Goal: Information Seeking & Learning: Learn about a topic

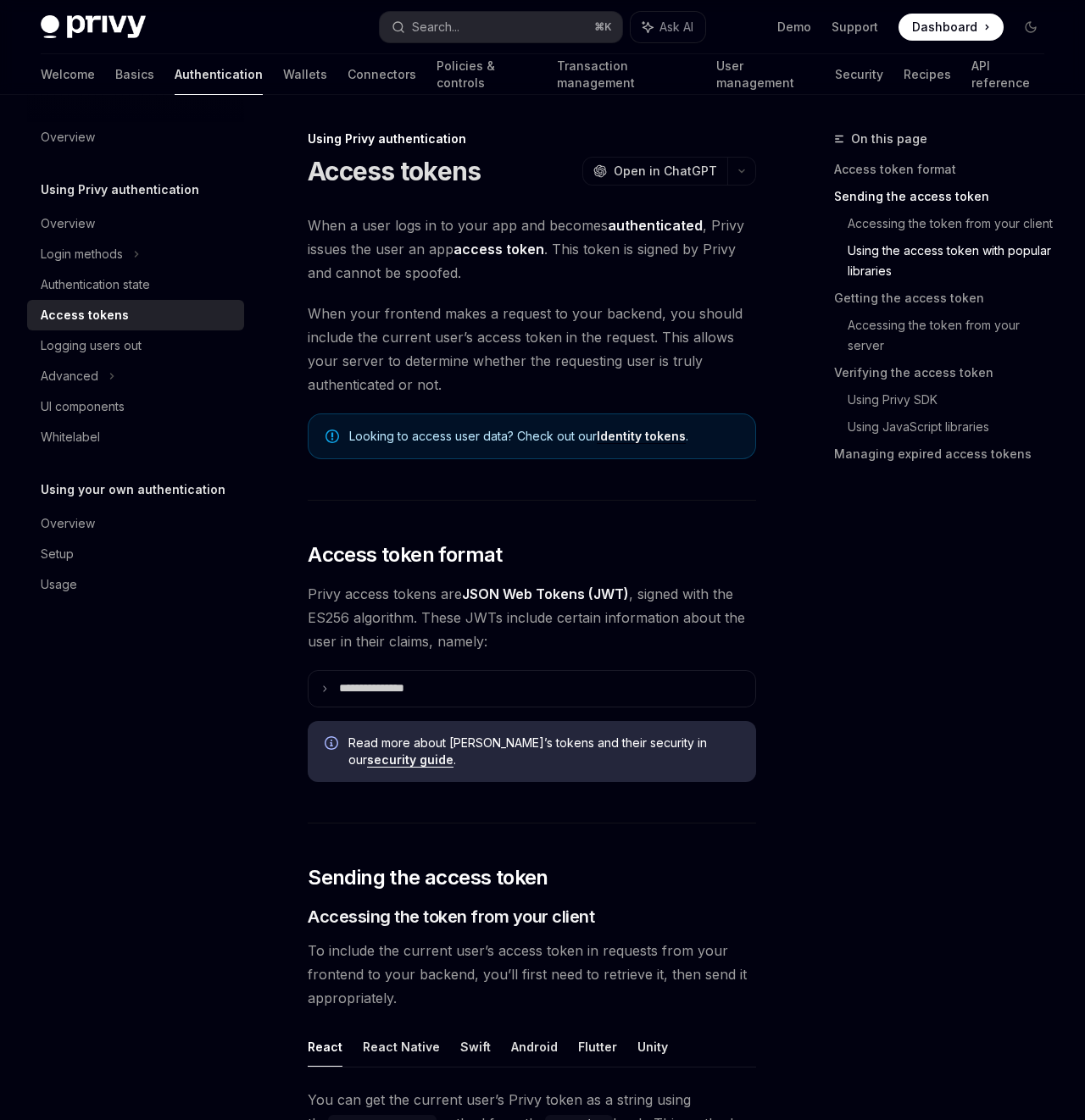
scroll to position [1585, 0]
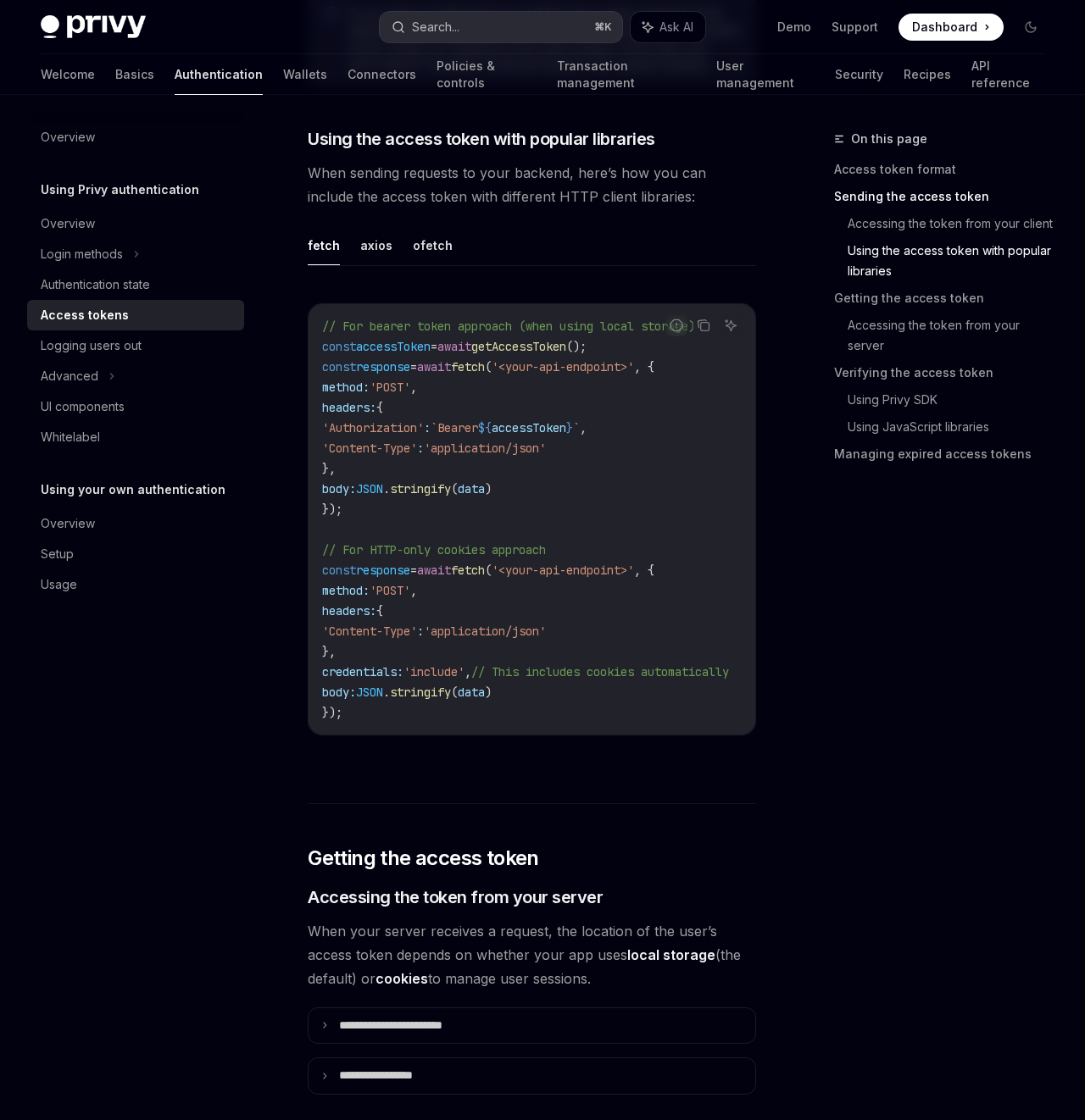
click at [517, 23] on button "Search... ⌘ K" at bounding box center [501, 27] width 242 height 30
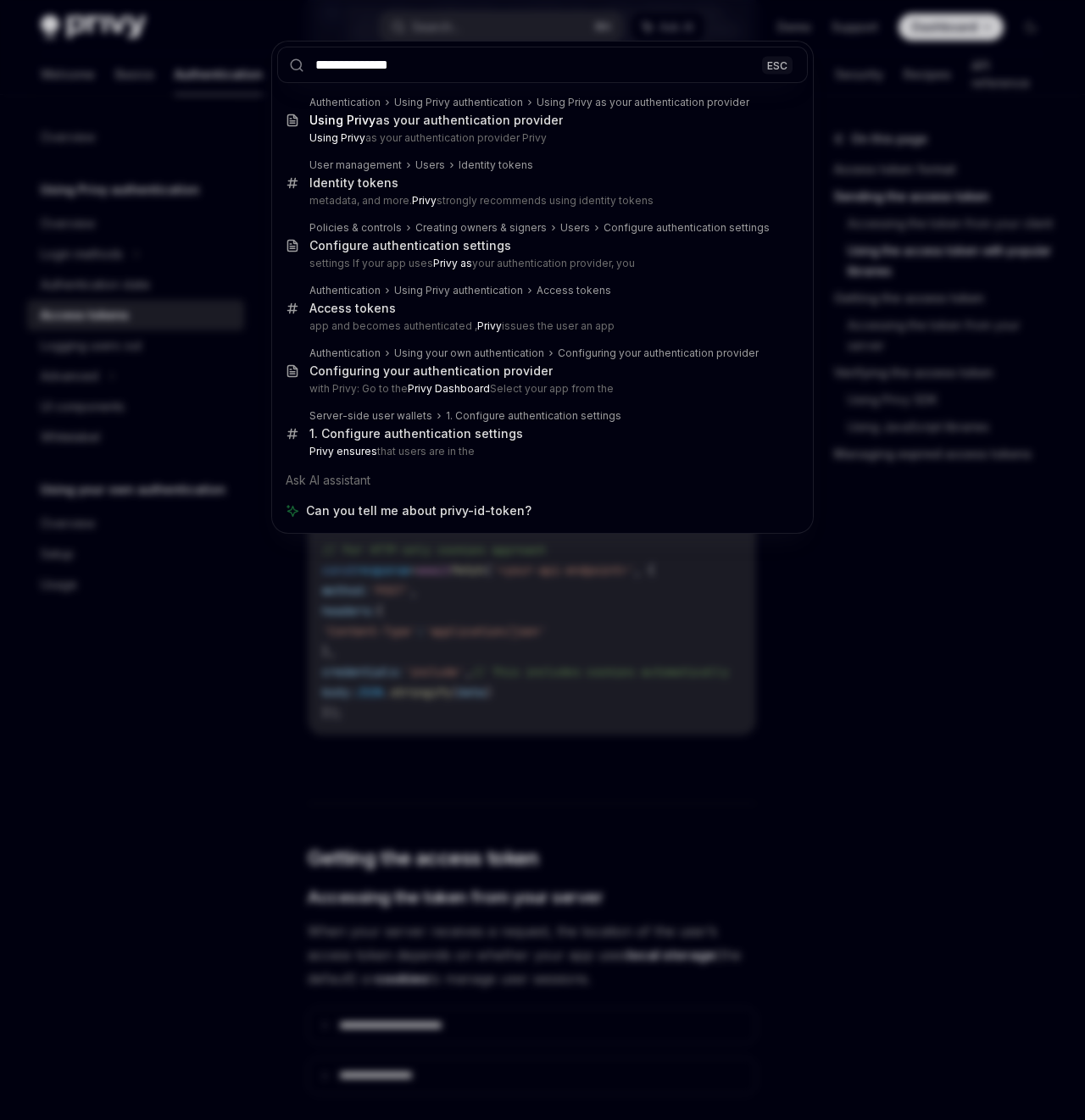
click at [454, 62] on input "**********" at bounding box center [542, 65] width 530 height 36
type input "**********"
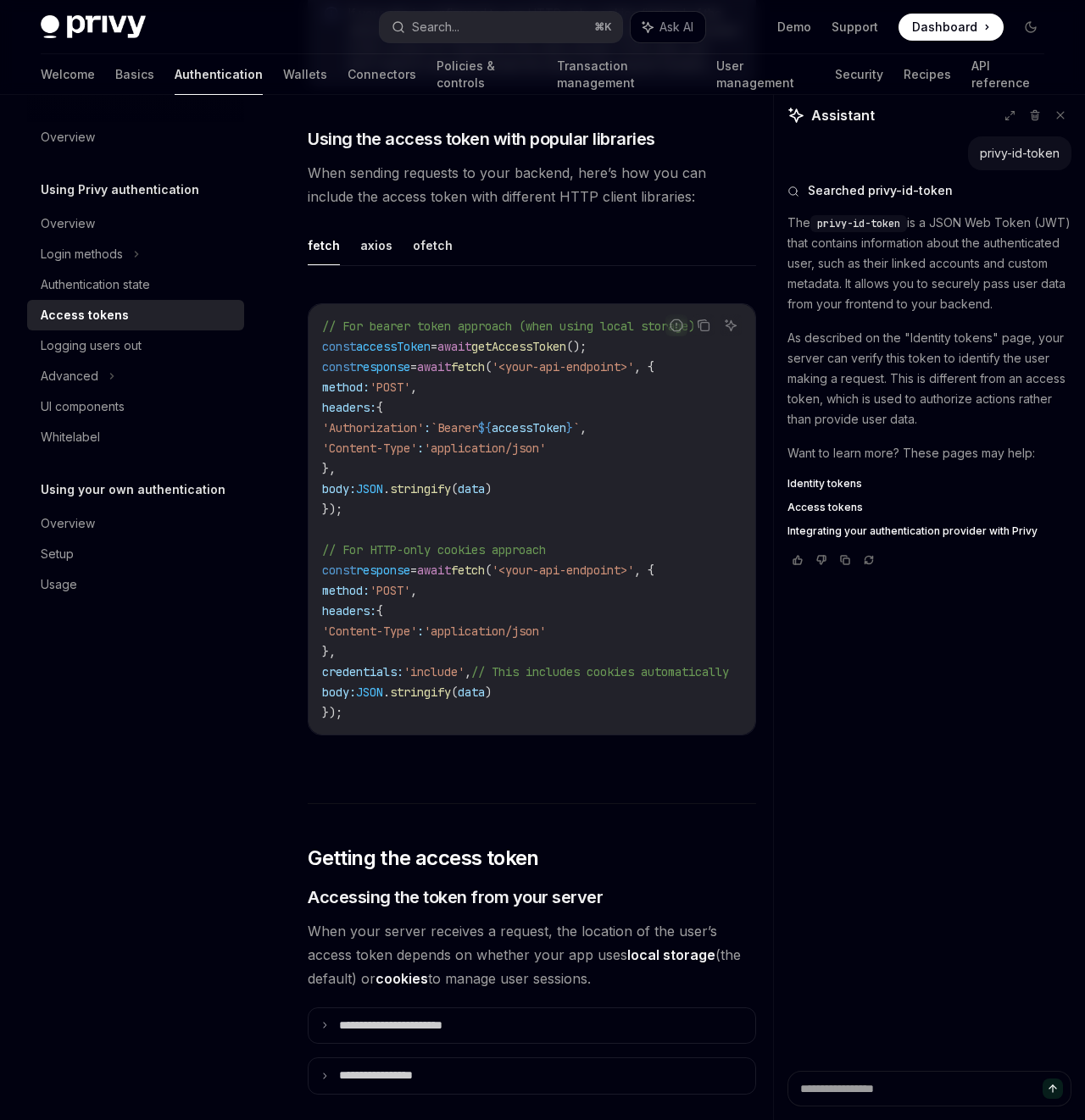
click at [835, 514] on span "Access tokens" at bounding box center [825, 507] width 75 height 13
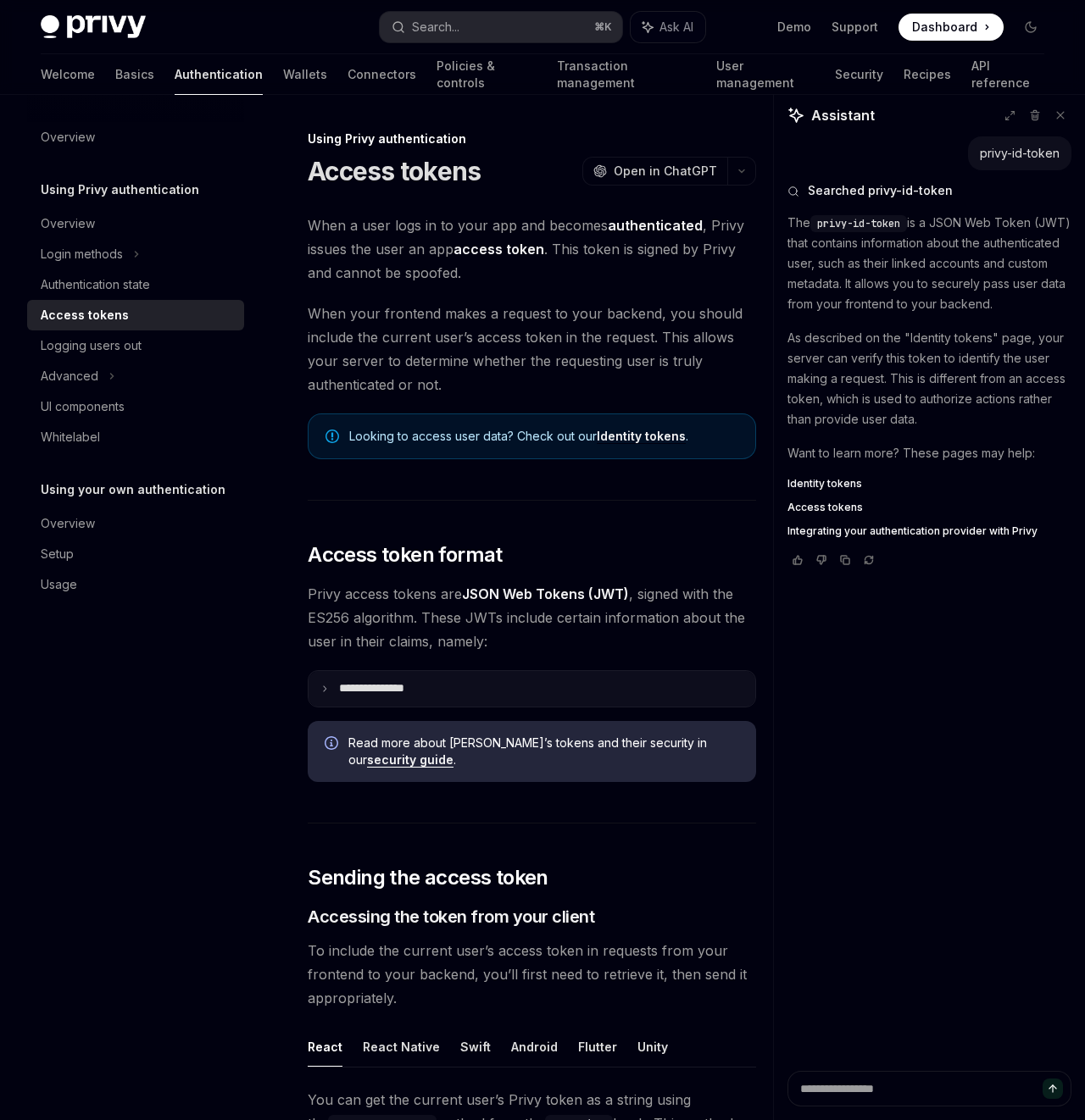
click at [329, 688] on summary "**********" at bounding box center [532, 688] width 447 height 35
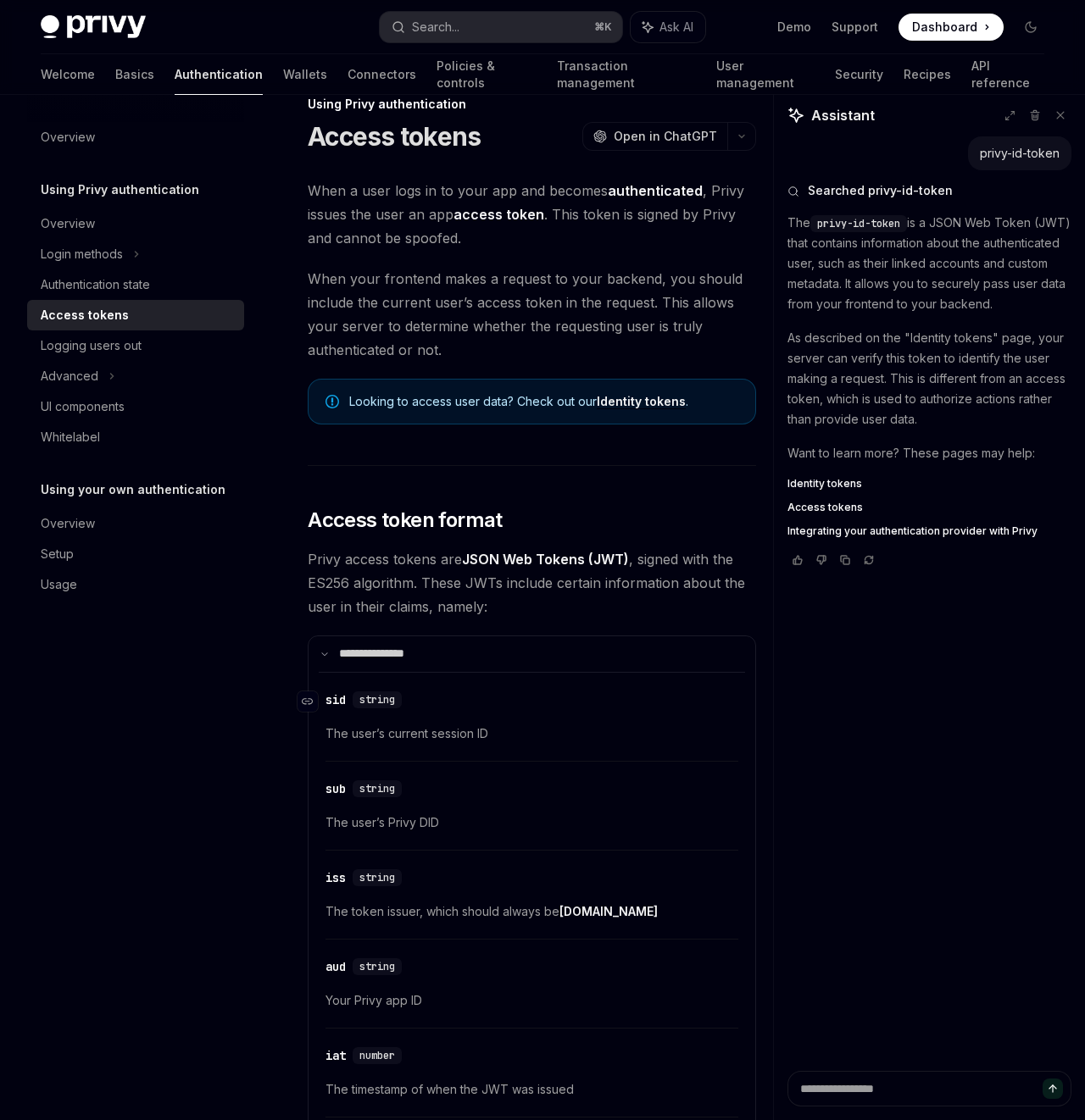
scroll to position [35, 0]
click at [850, 538] on span "Integrating your authentication provider with Privy" at bounding box center [912, 531] width 250 height 13
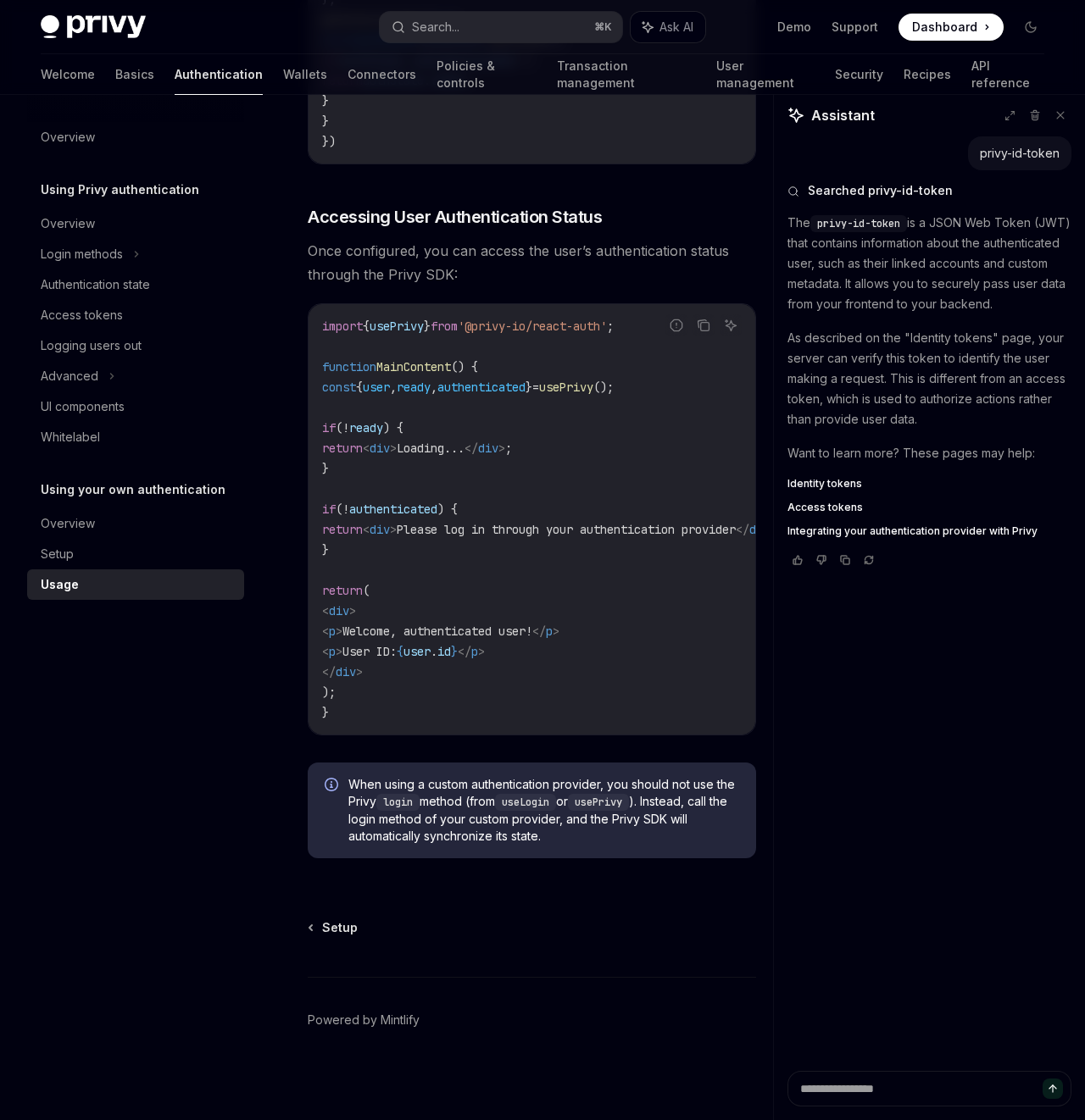
scroll to position [3510, 0]
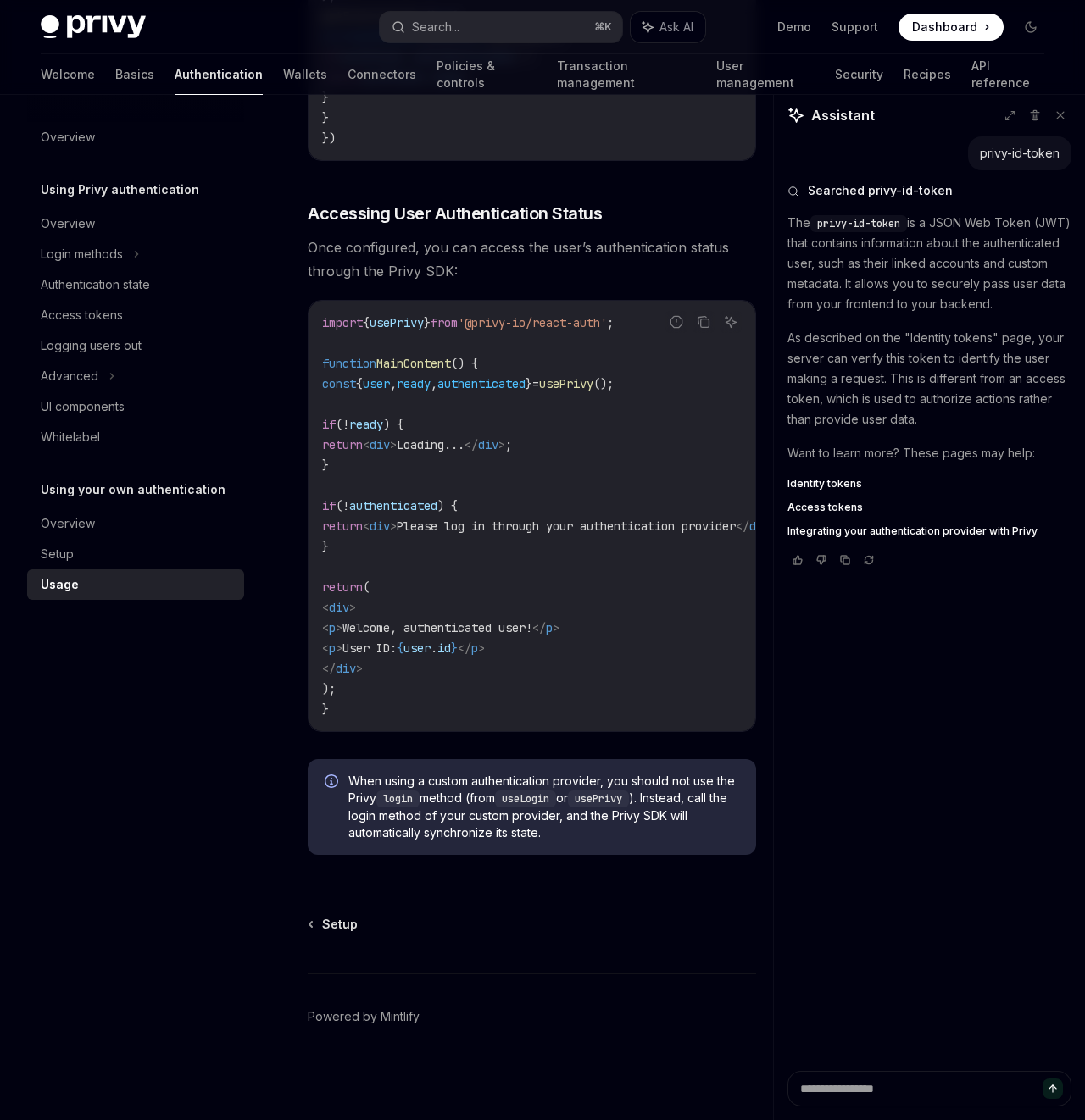
click at [813, 490] on span "Identity tokens" at bounding box center [825, 483] width 74 height 13
type textarea "*"
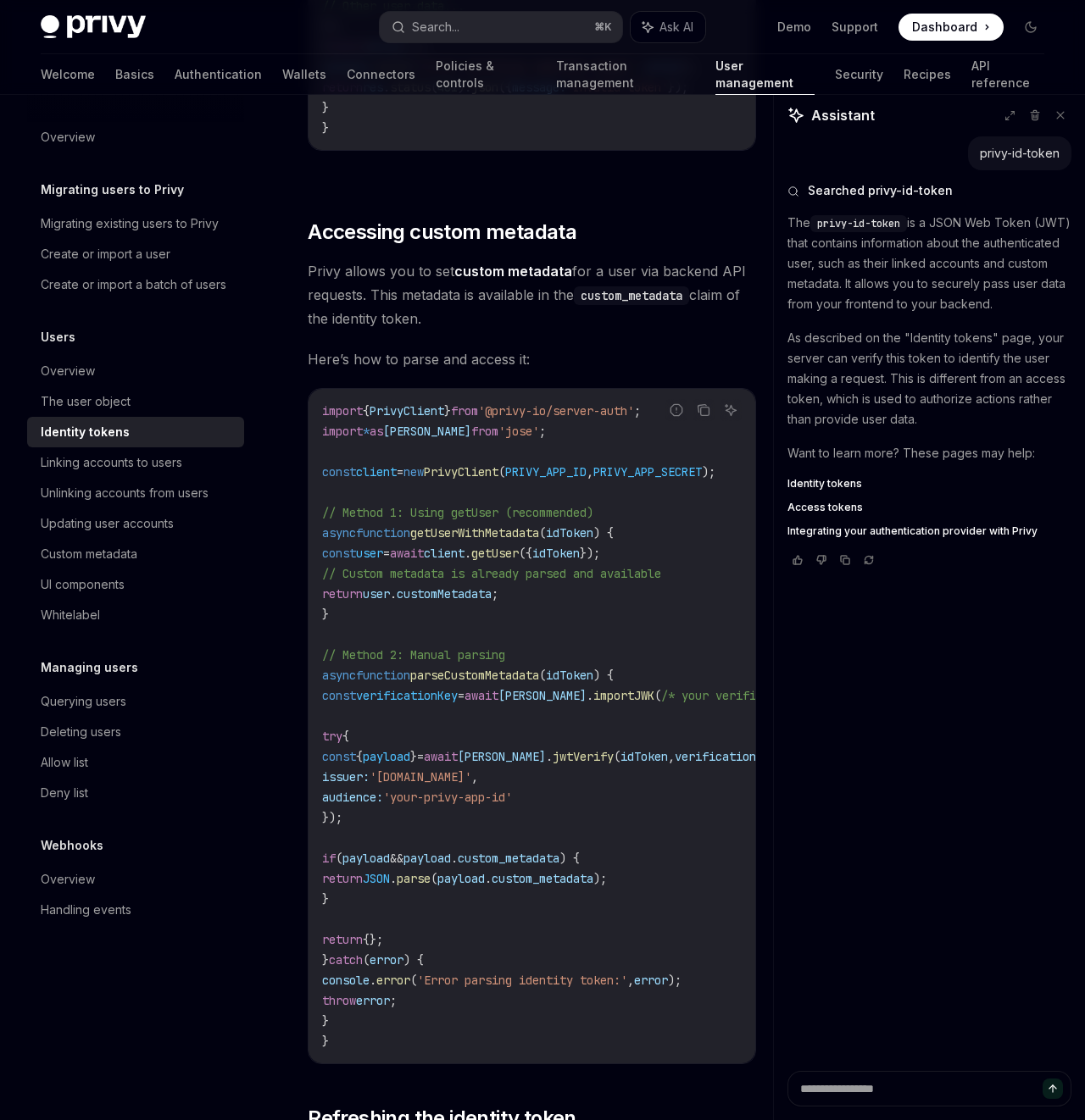
scroll to position [3179, 0]
click at [466, 39] on button "Search... ⌘ K" at bounding box center [501, 27] width 242 height 30
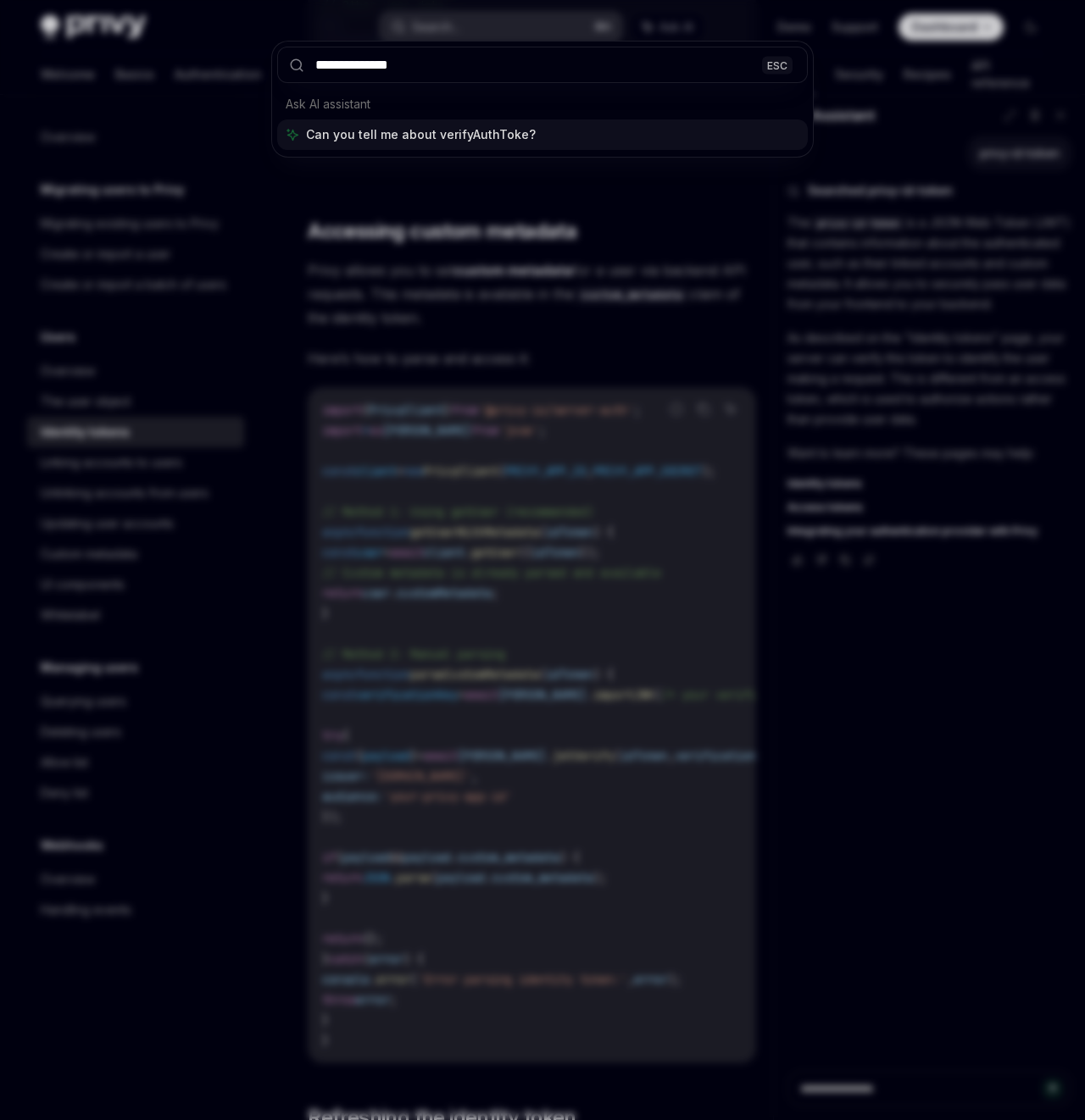
type input "**********"
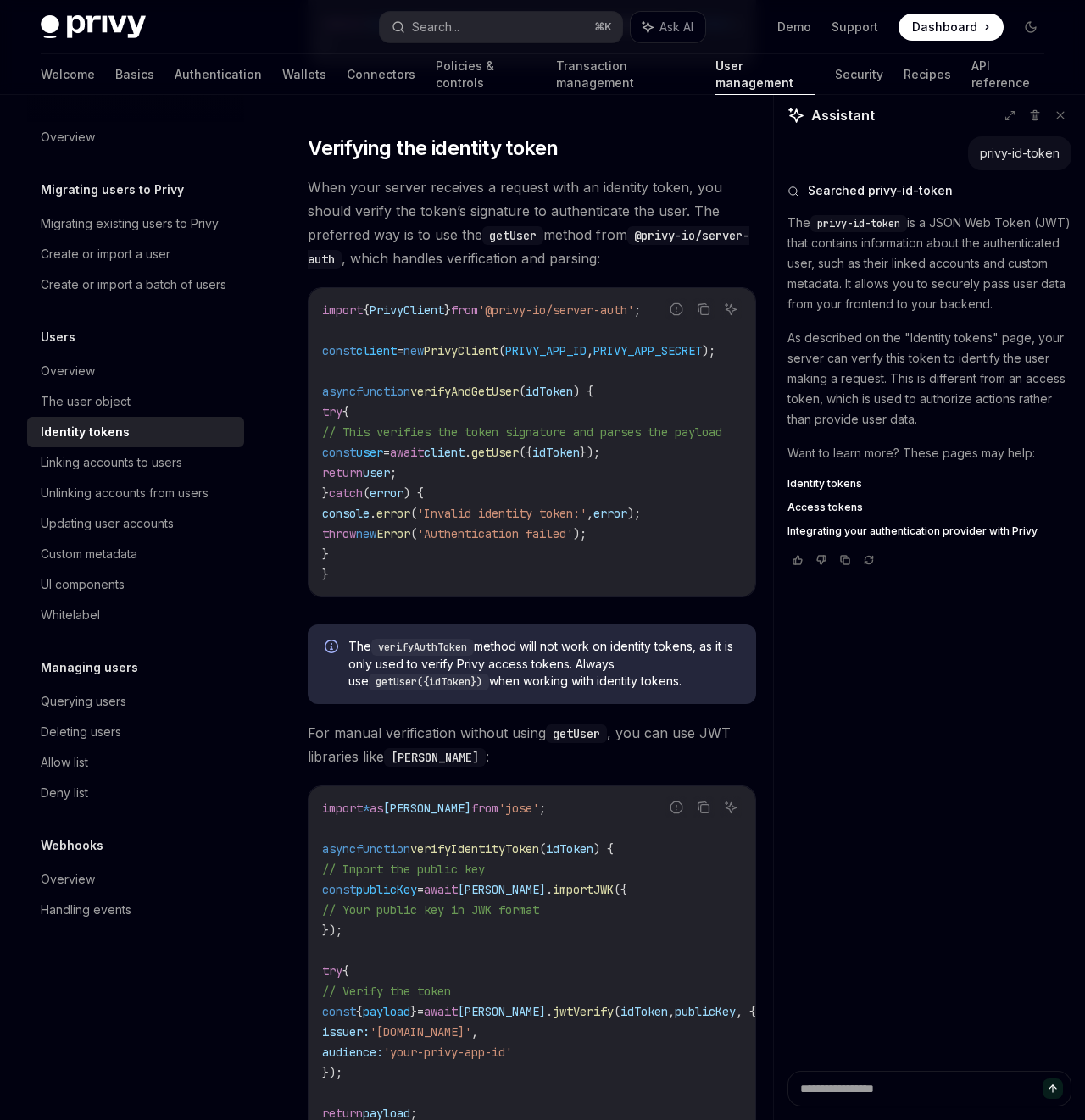
scroll to position [4755, 0]
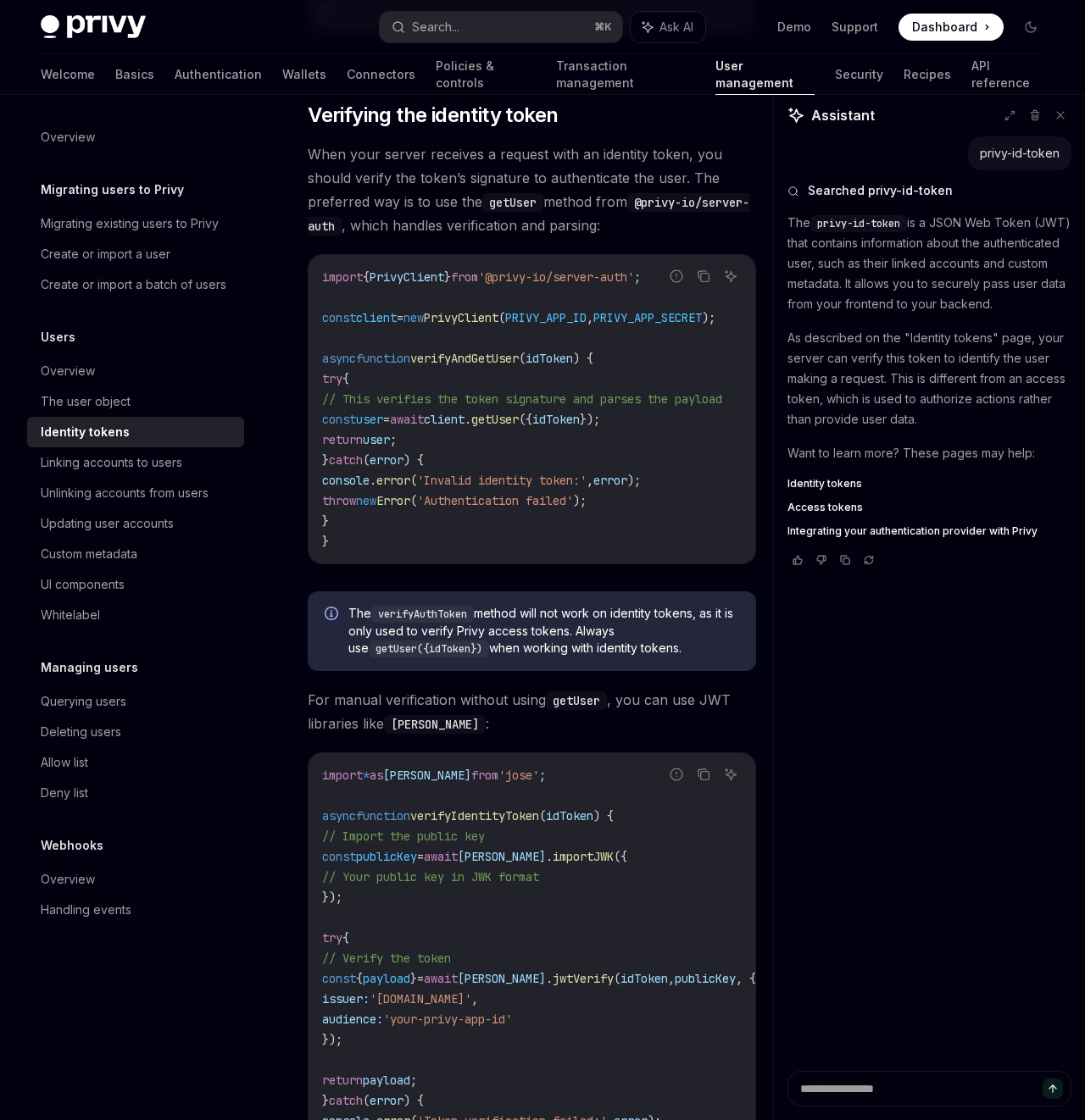
click at [580, 427] on span "idToken" at bounding box center [556, 418] width 48 height 15
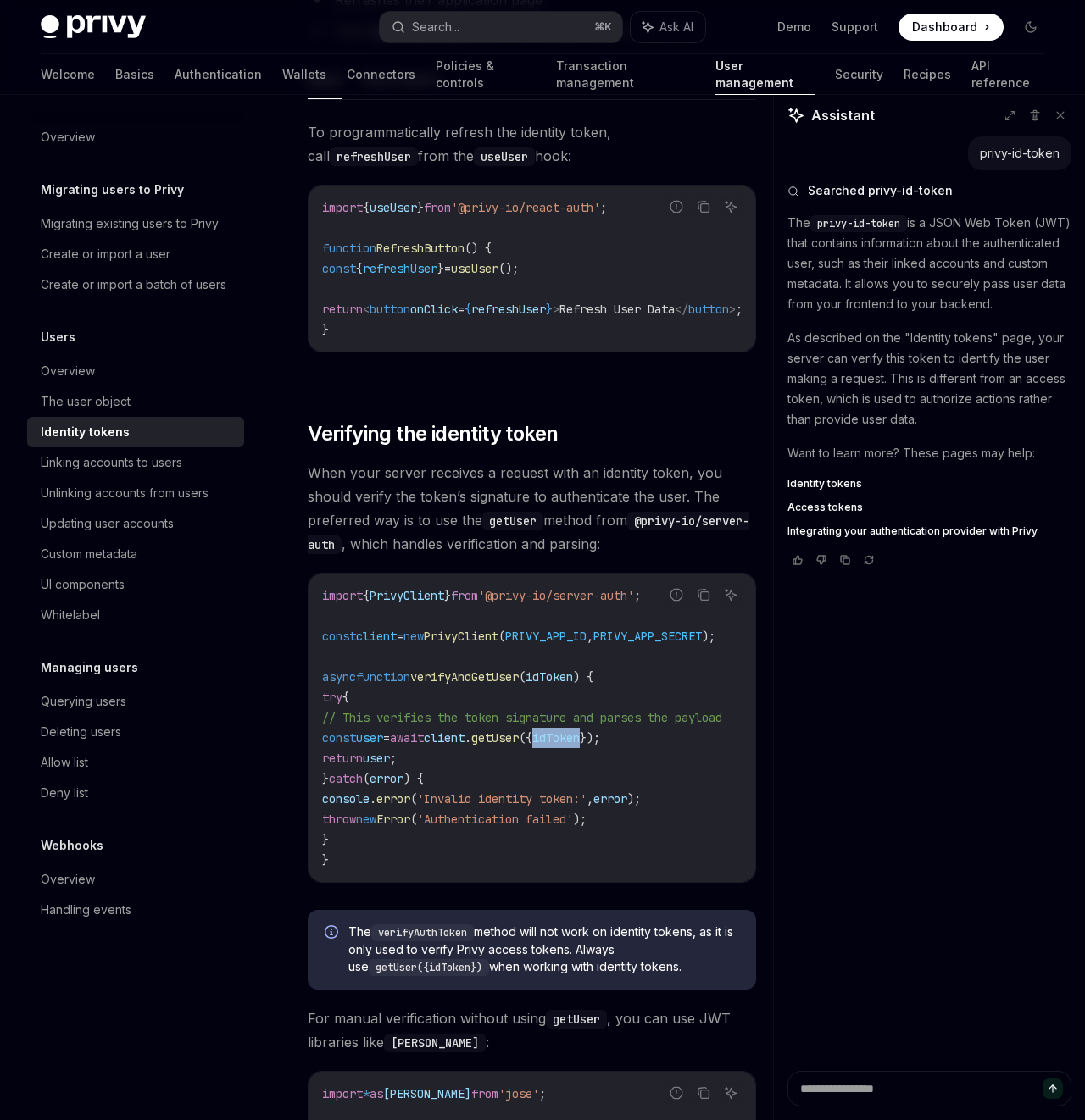
scroll to position [4518, 0]
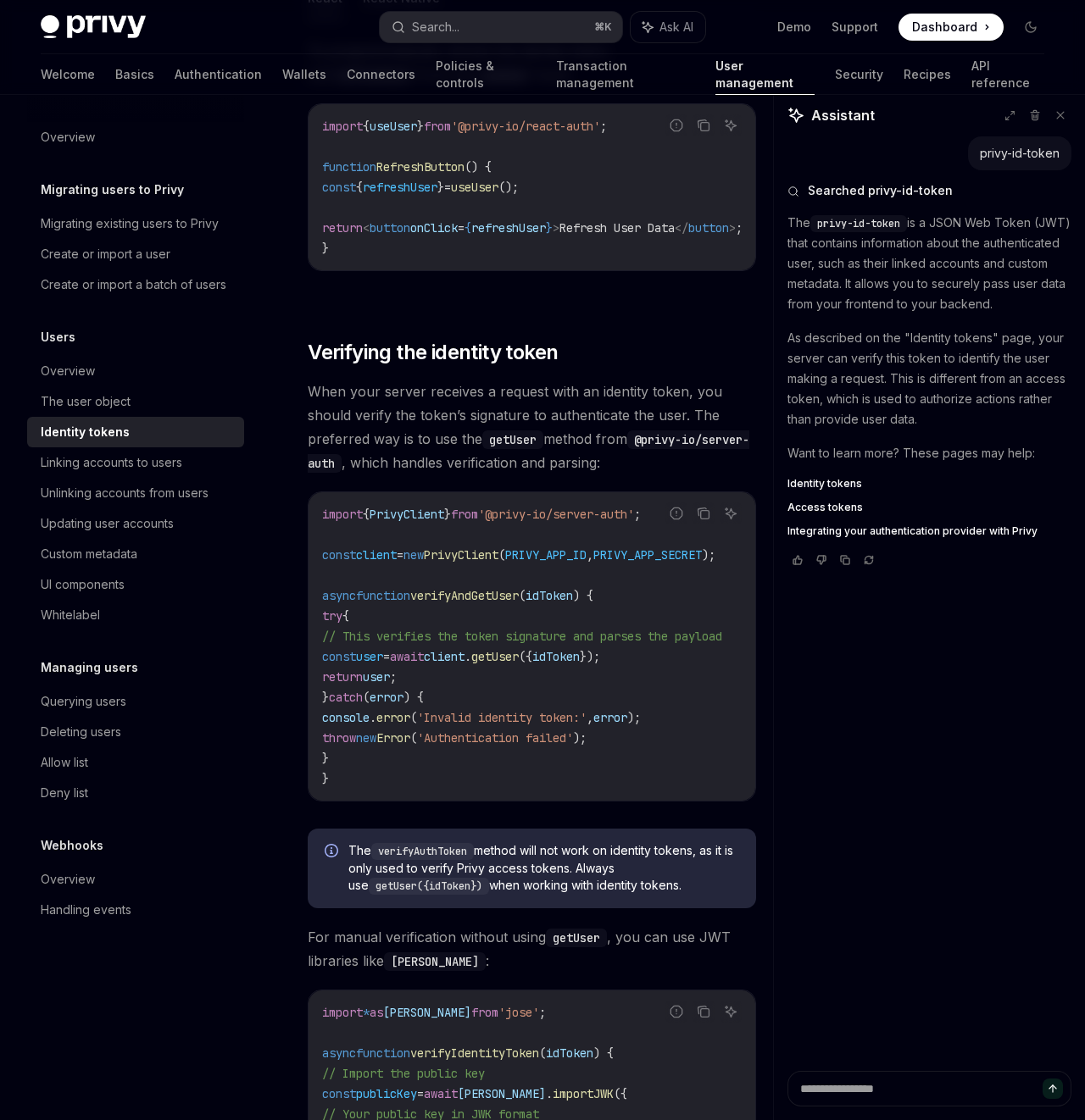
click at [428, 894] on code "getUser({idToken})" at bounding box center [429, 886] width 120 height 17
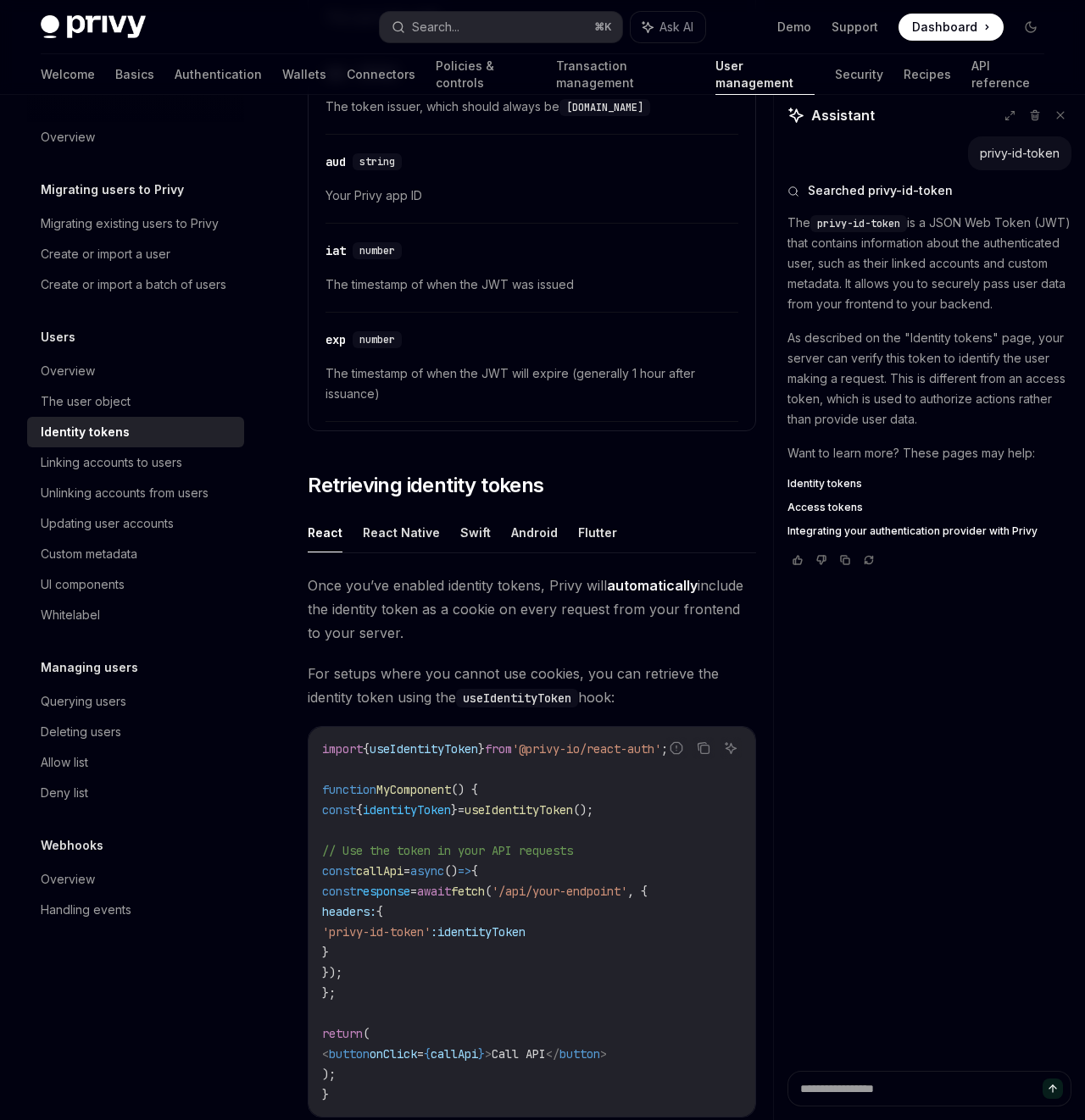
scroll to position [1086, 0]
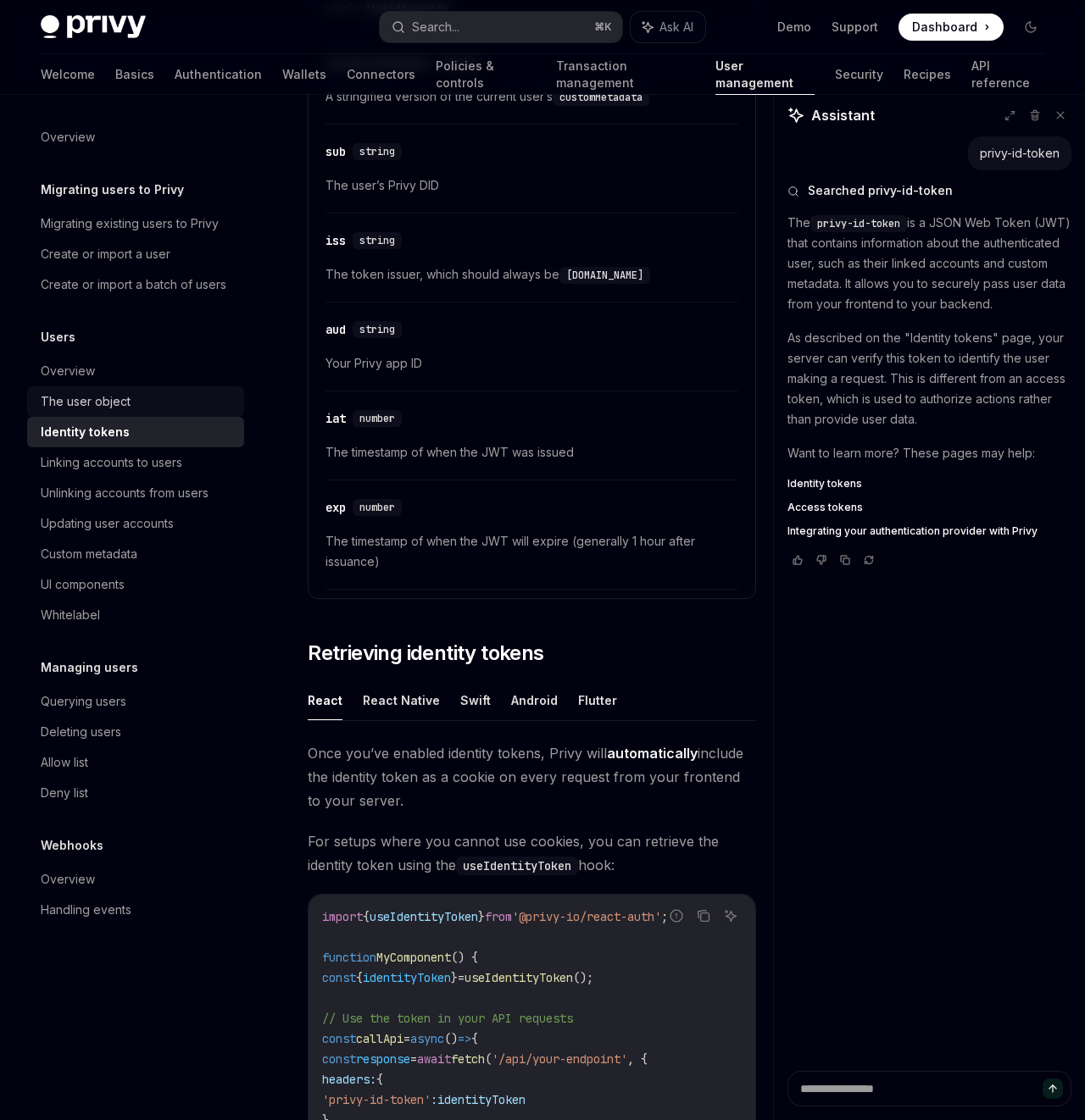
click at [110, 403] on div "The user object" at bounding box center [85, 401] width 89 height 20
type textarea "*"
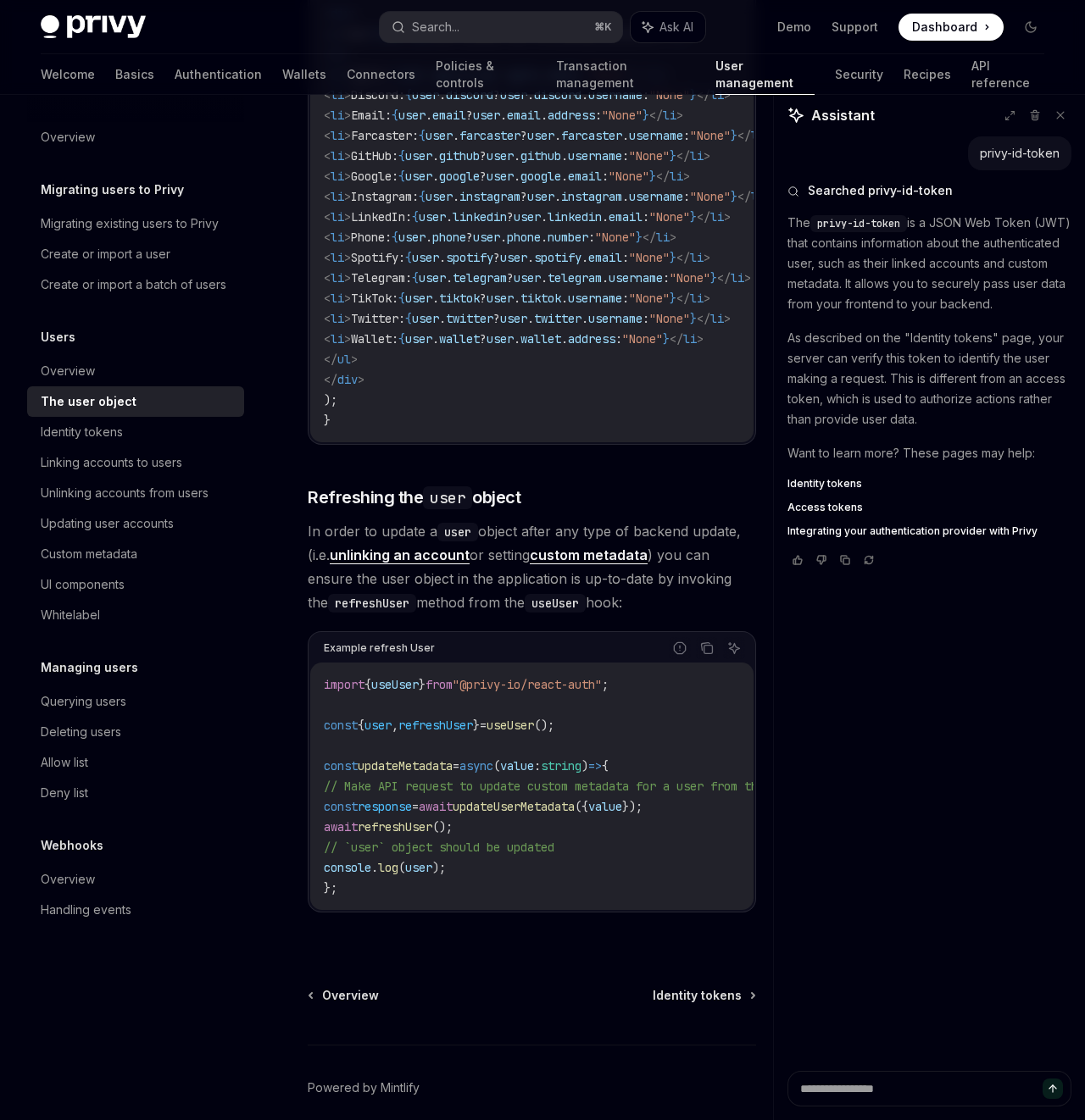
scroll to position [2114, 0]
